Goal: Information Seeking & Learning: Learn about a topic

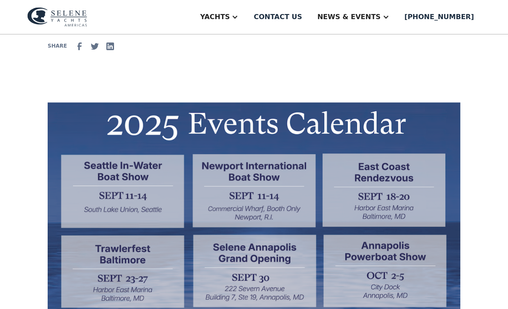
scroll to position [185, 0]
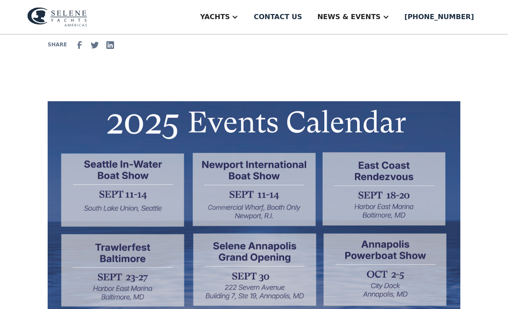
click at [295, 253] on img at bounding box center [254, 285] width 413 height 366
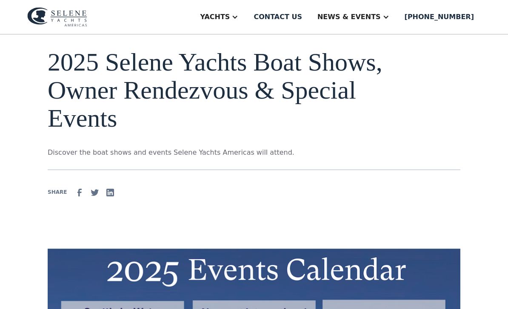
scroll to position [0, 0]
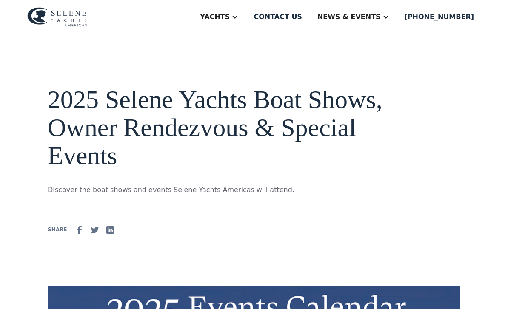
click at [302, 18] on div "Contact us" at bounding box center [278, 17] width 49 height 10
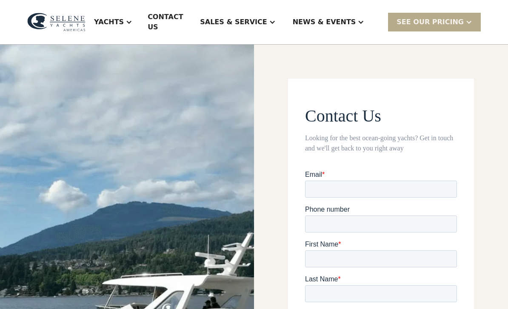
click at [124, 19] on div "Yachts" at bounding box center [109, 22] width 30 height 10
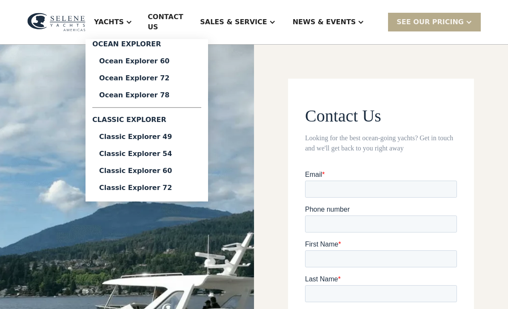
click at [183, 79] on link "Ocean Explorer 72" at bounding box center [146, 78] width 109 height 17
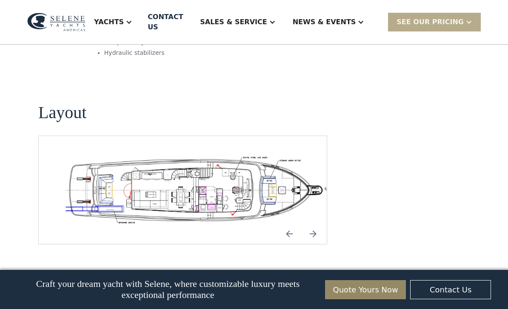
scroll to position [1494, 0]
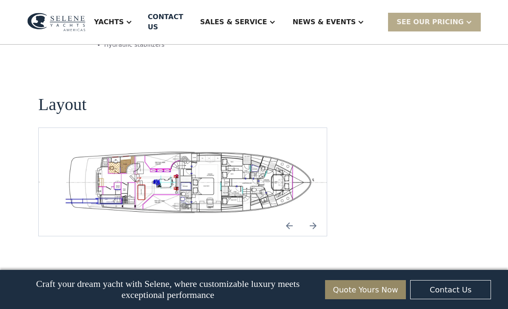
click at [141, 11] on div "Yachts" at bounding box center [113, 22] width 55 height 34
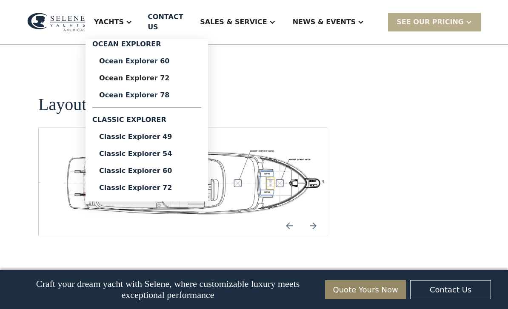
click at [184, 92] on div "Ocean Explorer 78" at bounding box center [146, 95] width 95 height 7
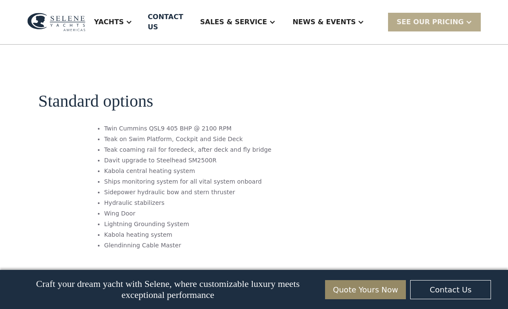
scroll to position [1003, 0]
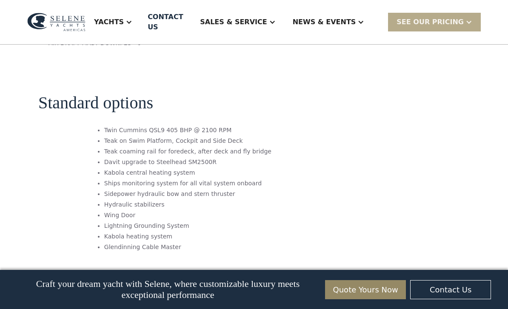
click at [444, 20] on div "SEE Our Pricing" at bounding box center [430, 22] width 67 height 10
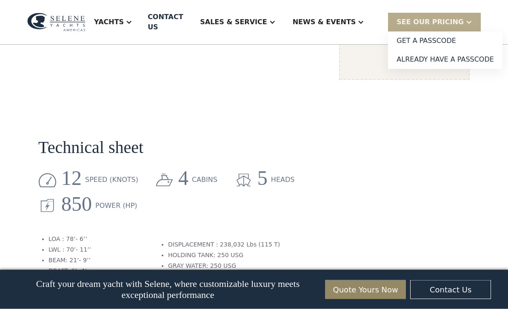
scroll to position [754, 0]
